Goal: Task Accomplishment & Management: Complete application form

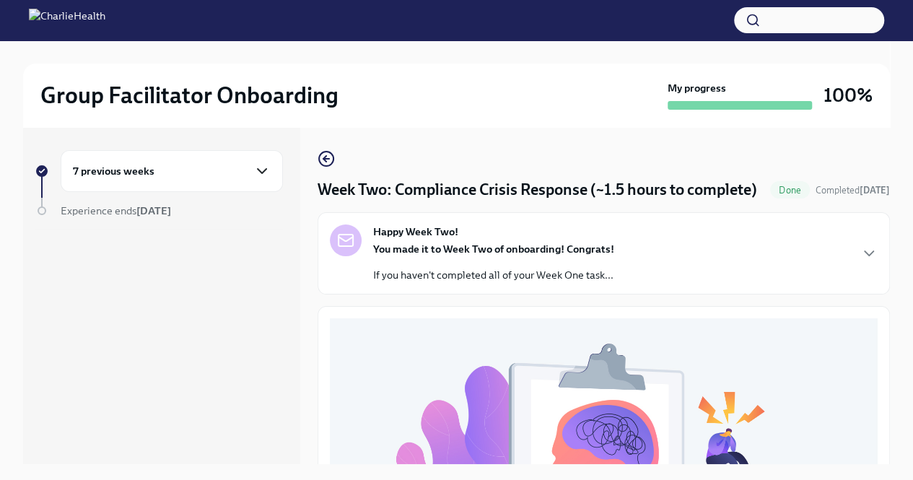
click at [266, 171] on icon "button" at bounding box center [261, 170] width 17 height 17
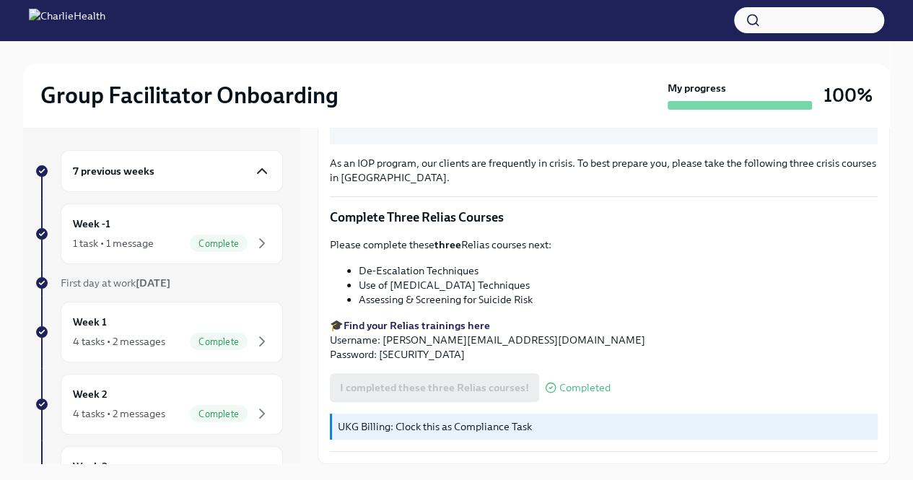
scroll to position [517, 0]
click at [227, 239] on span "Complete" at bounding box center [219, 243] width 58 height 11
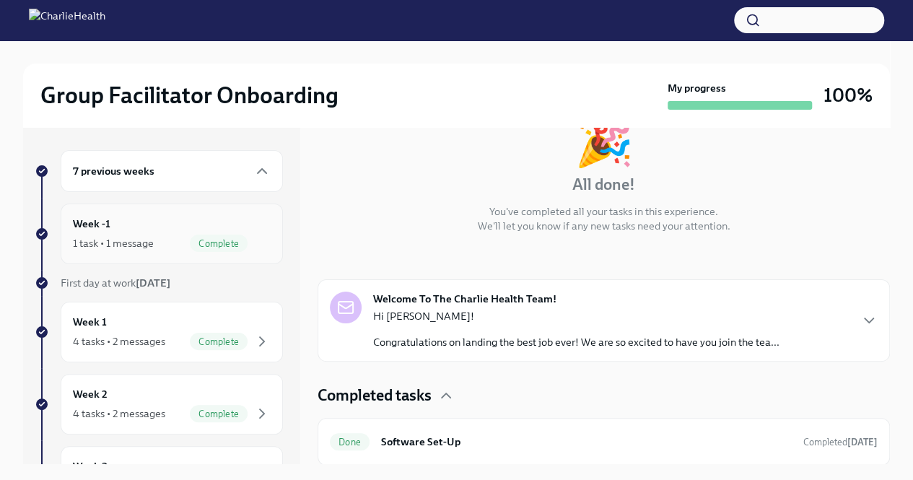
click at [226, 242] on span "Complete" at bounding box center [219, 243] width 58 height 11
click at [205, 325] on div "Week 1 4 tasks • 2 messages Complete" at bounding box center [172, 332] width 198 height 36
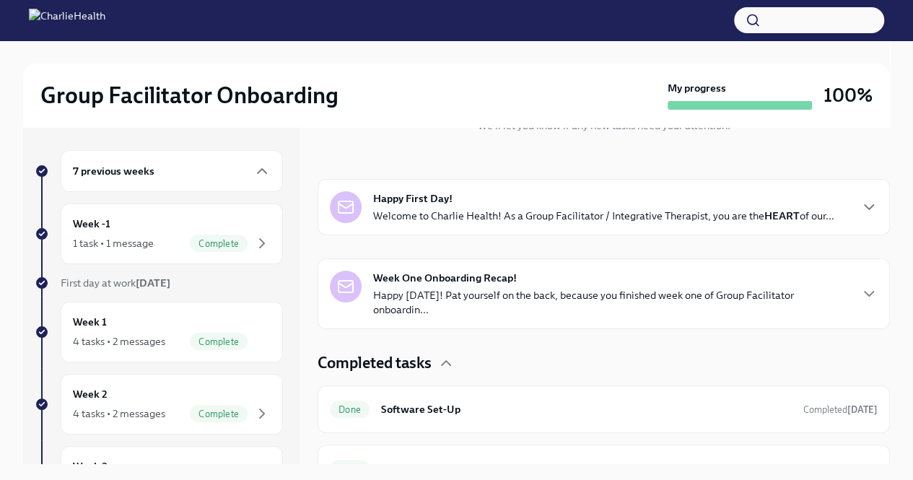
scroll to position [315, 0]
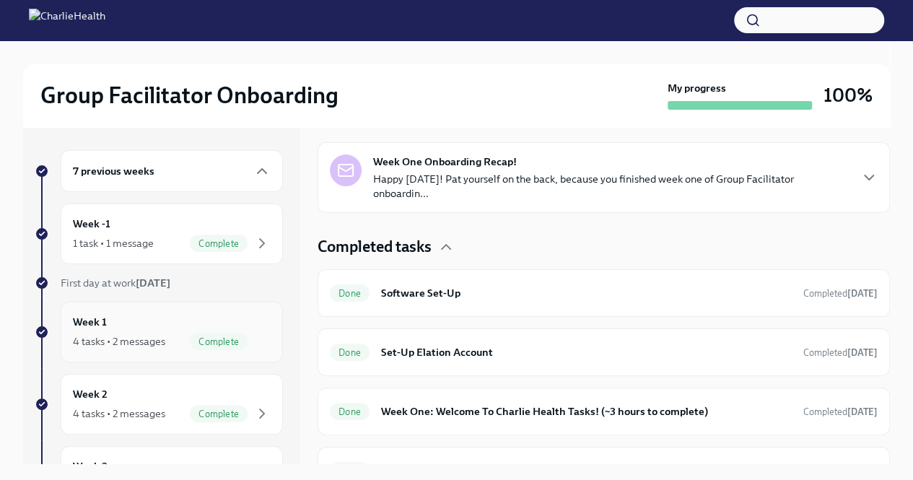
click at [206, 343] on span "Complete" at bounding box center [219, 341] width 58 height 11
click at [203, 402] on div "Week 2 4 tasks • 2 messages Complete" at bounding box center [172, 404] width 198 height 36
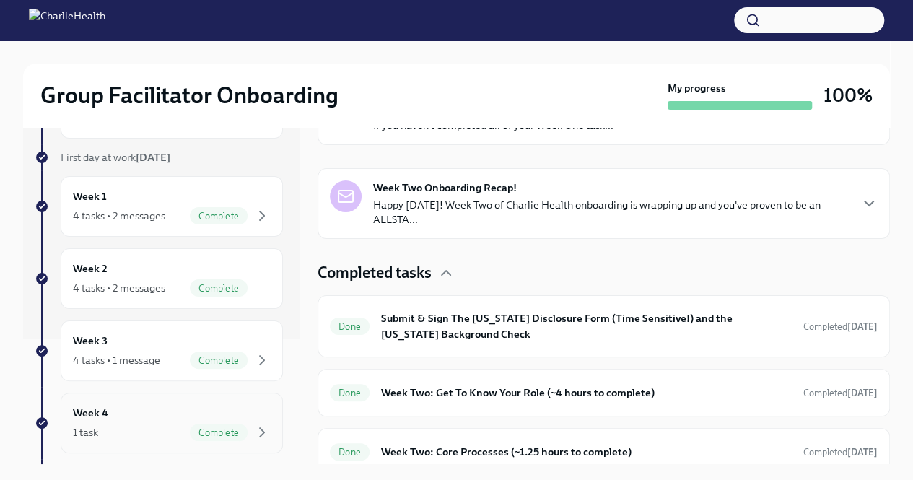
scroll to position [144, 0]
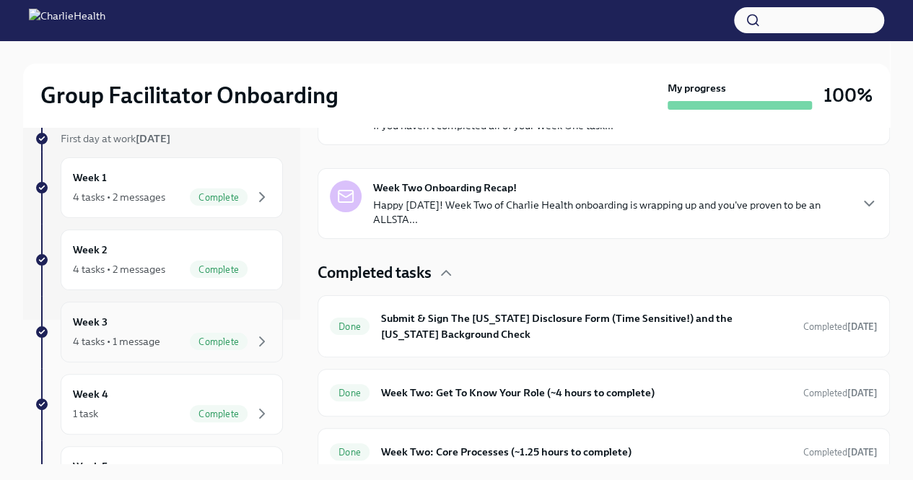
click at [199, 344] on span "Complete" at bounding box center [219, 341] width 58 height 11
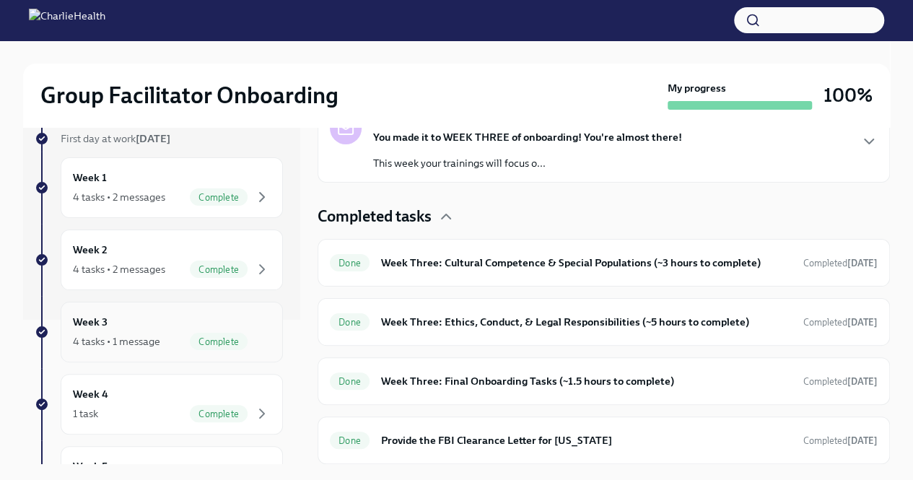
scroll to position [275, 0]
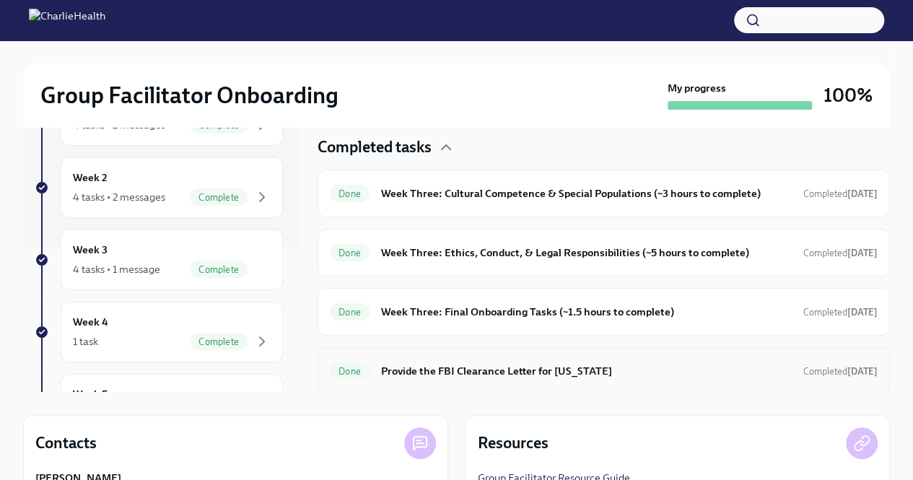
click at [489, 367] on h6 "Provide the FBI Clearance Letter for [US_STATE]" at bounding box center [586, 371] width 411 height 16
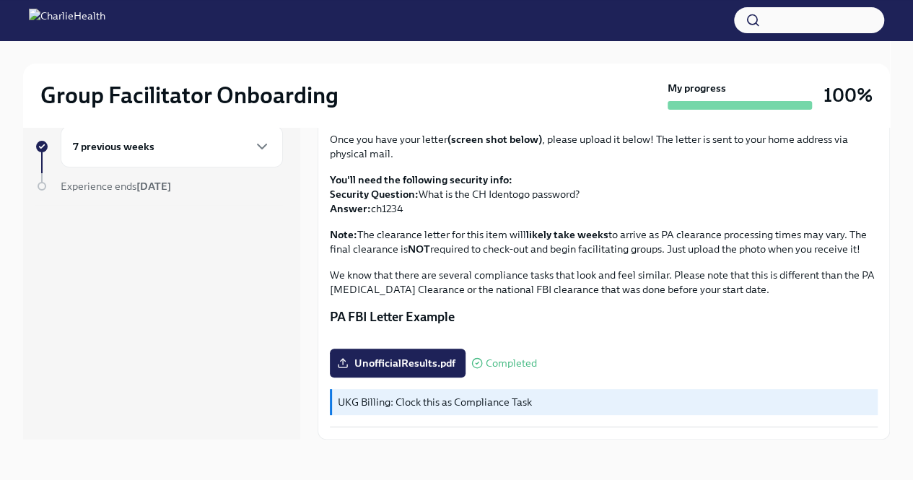
scroll to position [286, 0]
click at [502, 362] on span "Completed" at bounding box center [511, 363] width 51 height 11
click at [444, 373] on label "UnofficialResults.pdf" at bounding box center [398, 363] width 136 height 29
click at [0, 0] on input "UnofficialResults.pdf" at bounding box center [0, 0] width 0 height 0
click at [511, 406] on p "UKG Billing: Clock this as Compliance Task" at bounding box center [605, 402] width 534 height 14
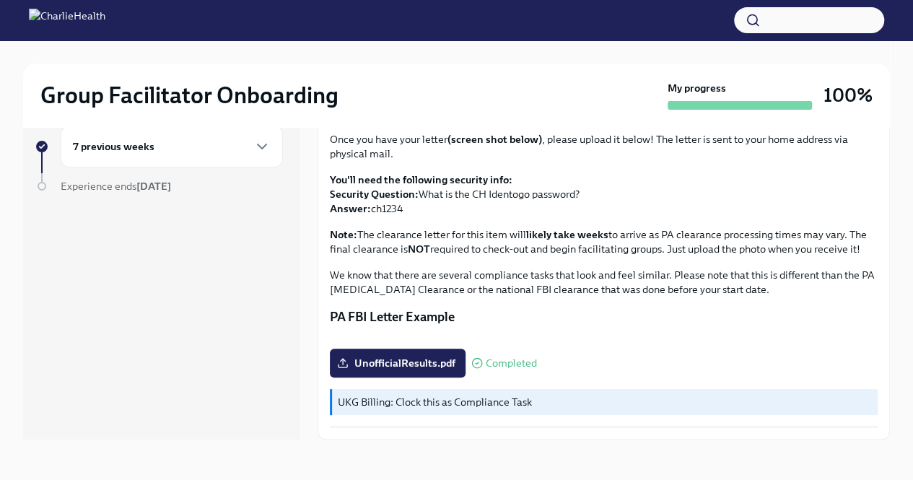
click at [503, 351] on div "UnofficialResults.pdf Completed" at bounding box center [433, 363] width 207 height 29
click at [502, 367] on span "Completed" at bounding box center [511, 363] width 51 height 11
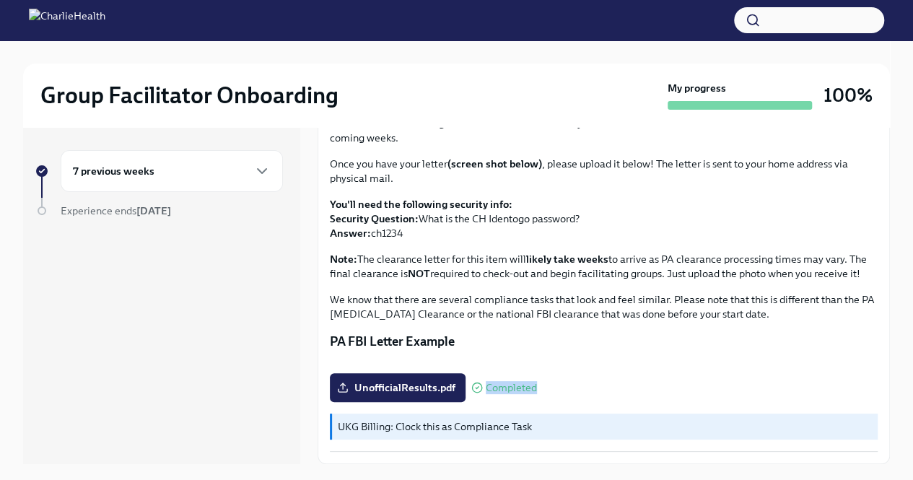
scroll to position [25, 0]
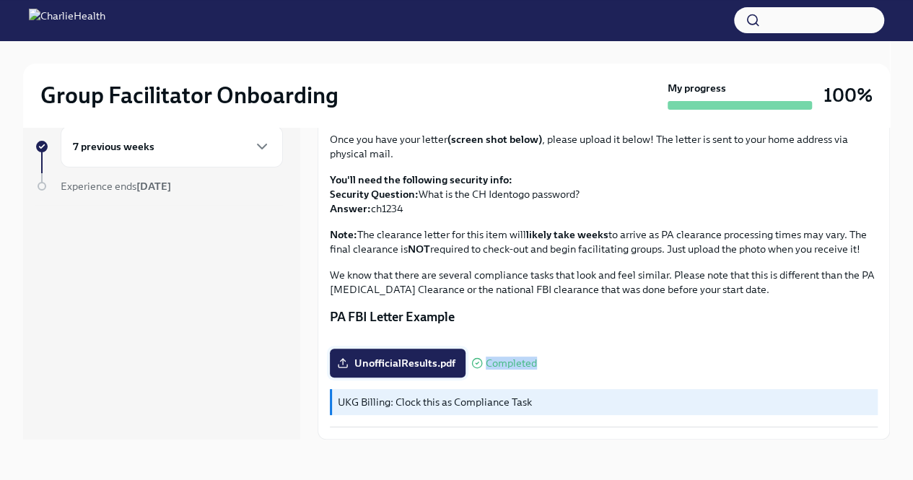
click at [412, 363] on span "UnofficialResults.pdf" at bounding box center [397, 363] width 115 height 14
click at [0, 0] on input "UnofficialResults.pdf" at bounding box center [0, 0] width 0 height 0
